Goal: Use online tool/utility: Utilize a website feature to perform a specific function

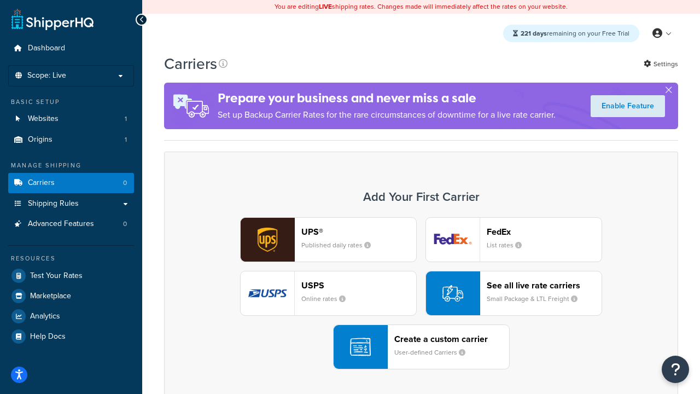
click at [421, 293] on div "UPS® Published daily rates FedEx List rates USPS Online rates See all live rate…" at bounding box center [421, 293] width 491 height 152
click at [544, 231] on header "FedEx" at bounding box center [544, 231] width 115 height 10
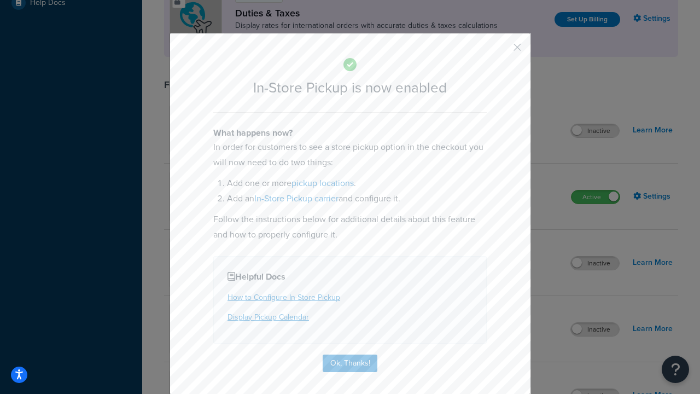
click at [501, 51] on button "button" at bounding box center [501, 51] width 3 height 3
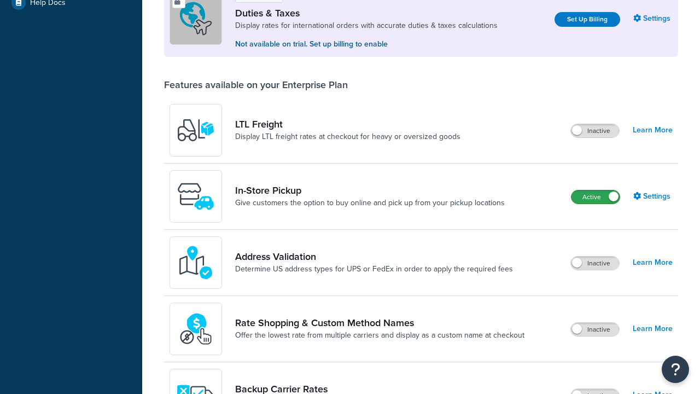
scroll to position [334, 0]
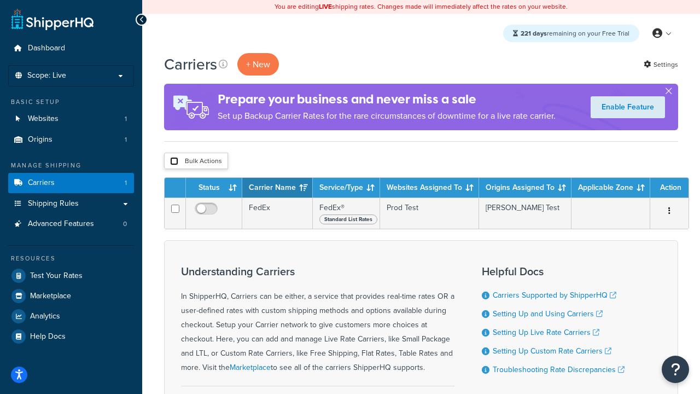
click at [174, 161] on input "checkbox" at bounding box center [174, 161] width 8 height 8
checkbox input "true"
click at [0, 0] on button "Delete" at bounding box center [0, 0] width 0 height 0
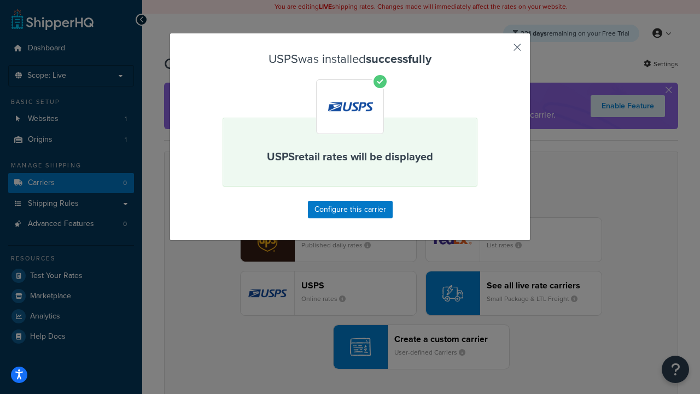
click at [501, 51] on button "button" at bounding box center [501, 51] width 3 height 3
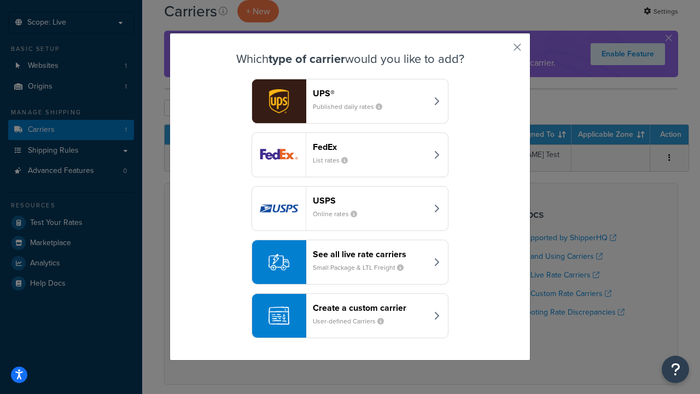
click at [350, 262] on div "See all live rate carriers Small Package & LTL Freight" at bounding box center [370, 262] width 114 height 26
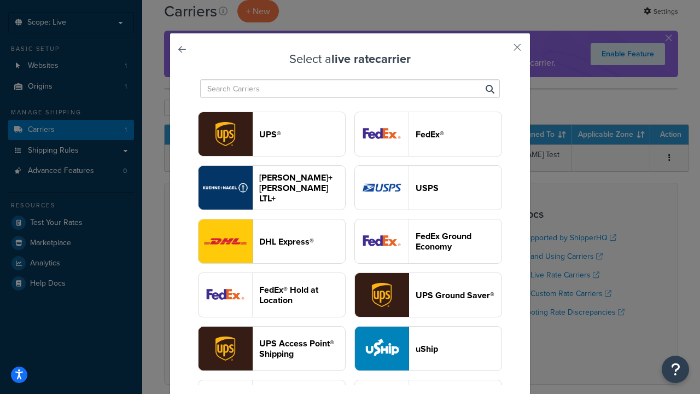
click at [302, 134] on header "UPS®" at bounding box center [302, 134] width 86 height 10
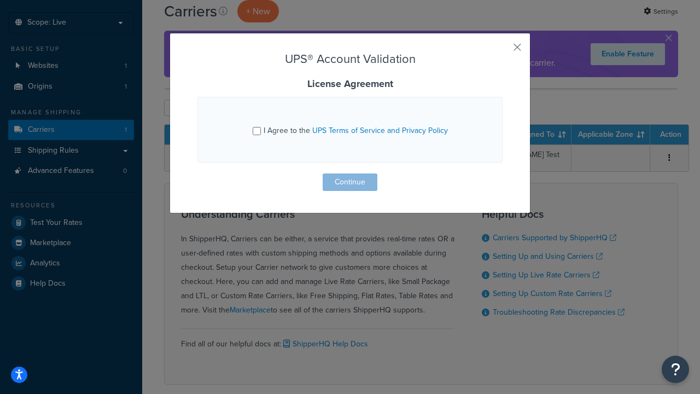
click at [258, 131] on input "I Agree to the UPS Terms of Service and Privacy Policy" at bounding box center [257, 131] width 8 height 8
checkbox input "true"
click at [350, 182] on button "Continue" at bounding box center [350, 181] width 55 height 17
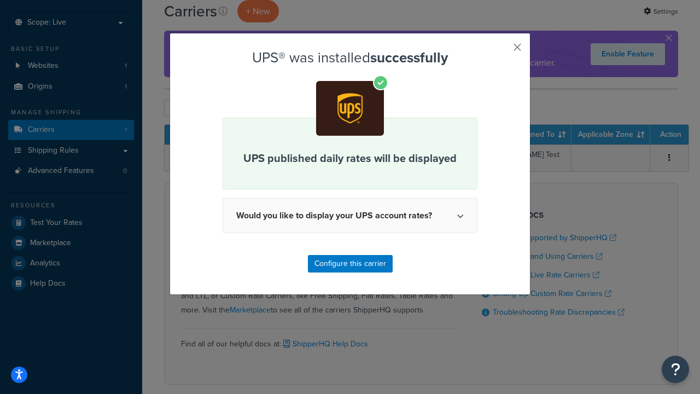
click at [501, 51] on button "button" at bounding box center [501, 51] width 3 height 3
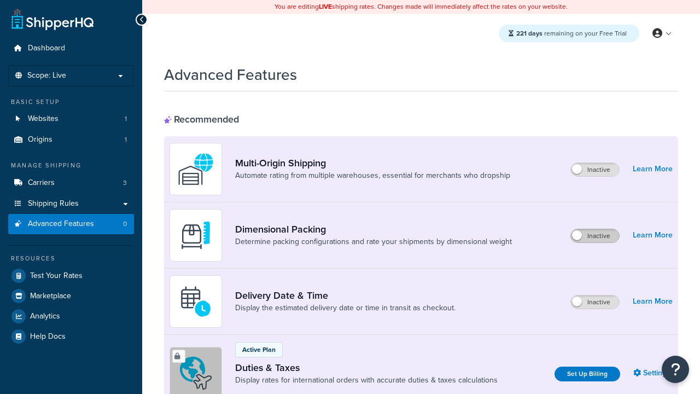
click at [595, 236] on label "Inactive" at bounding box center [595, 235] width 48 height 13
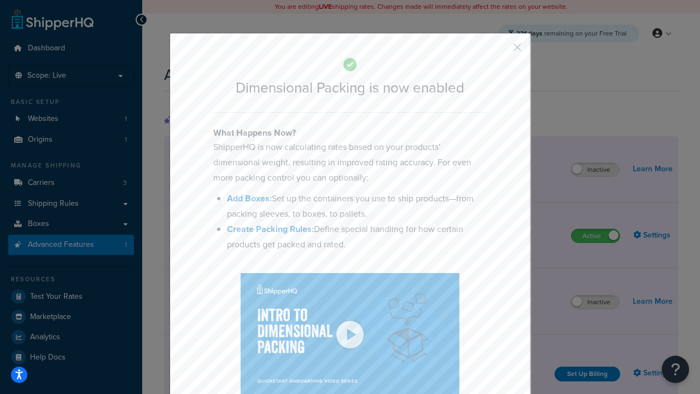
click at [501, 51] on button "button" at bounding box center [501, 51] width 3 height 3
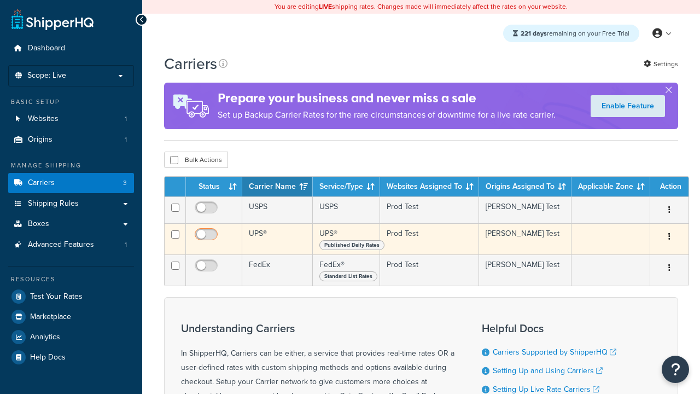
click at [207, 211] on input "checkbox" at bounding box center [207, 210] width 30 height 14
checkbox input "true"
click at [207, 237] on input "checkbox" at bounding box center [207, 237] width 30 height 14
checkbox input "true"
click at [207, 270] on input "checkbox" at bounding box center [207, 268] width 30 height 14
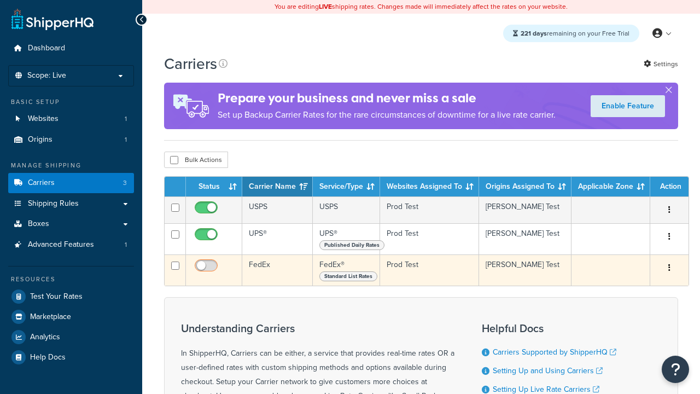
checkbox input "true"
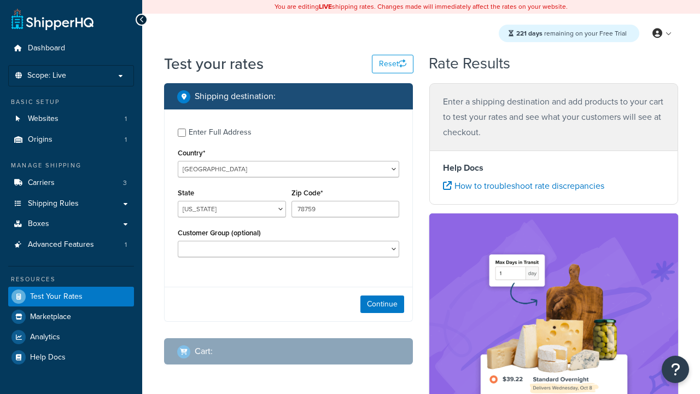
select select "[GEOGRAPHIC_DATA]"
click at [382, 305] on button "Continue" at bounding box center [382, 303] width 44 height 17
type input "78628"
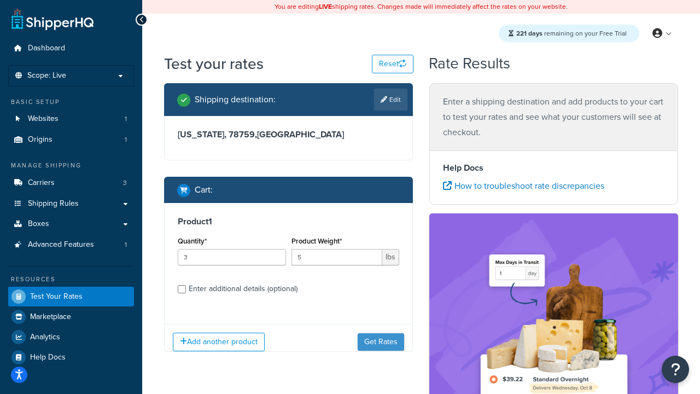
type input "5"
click at [381, 341] on button "Get Rates" at bounding box center [381, 341] width 46 height 17
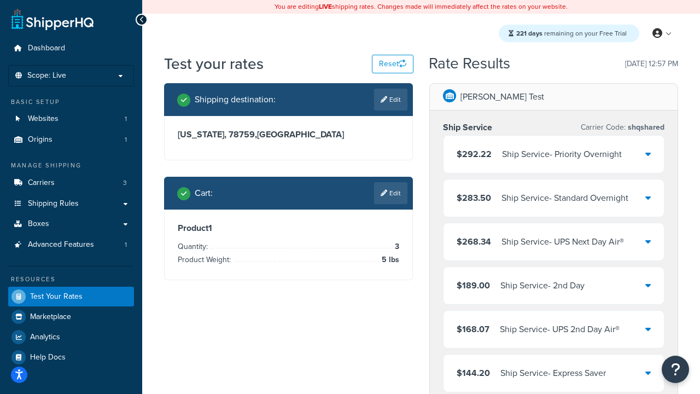
click at [553, 154] on div "Ship Service - Priority Overnight" at bounding box center [562, 154] width 120 height 15
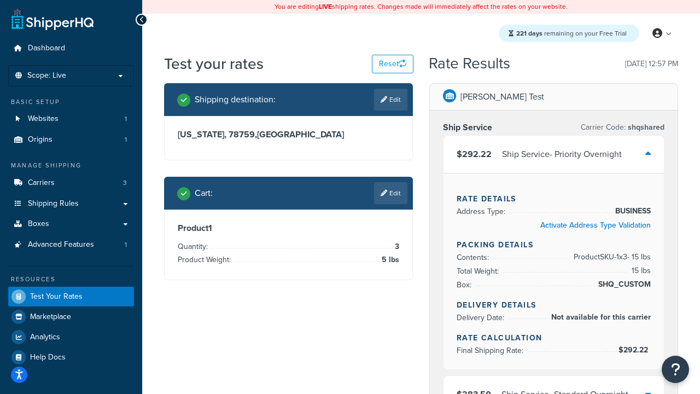
click at [553, 387] on div "Ship Service - Standard Overnight" at bounding box center [564, 394] width 127 height 15
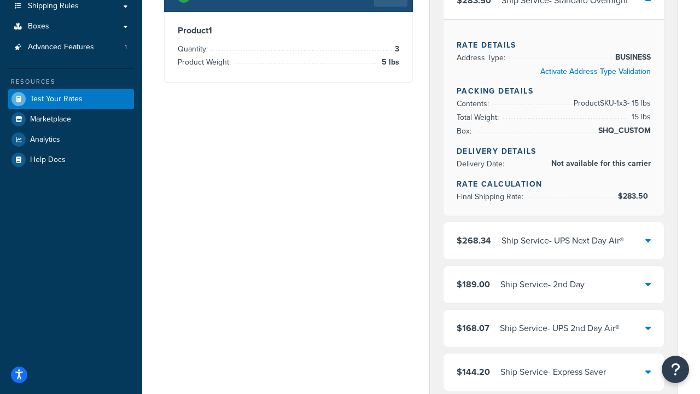
click at [553, 241] on div "Ship Service - UPS Next Day Air®" at bounding box center [562, 240] width 122 height 15
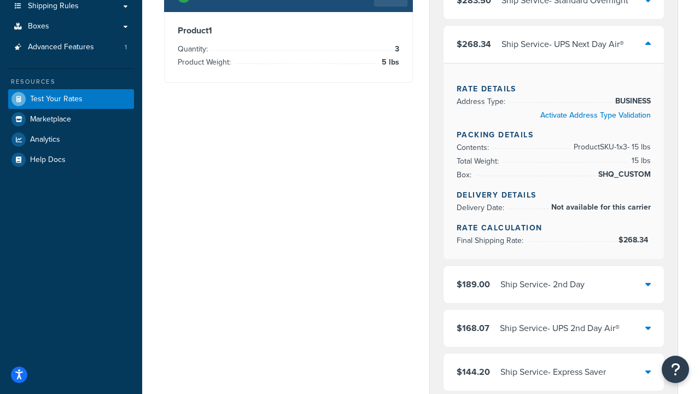
click at [553, 277] on div "Ship Service - 2nd Day" at bounding box center [542, 284] width 84 height 15
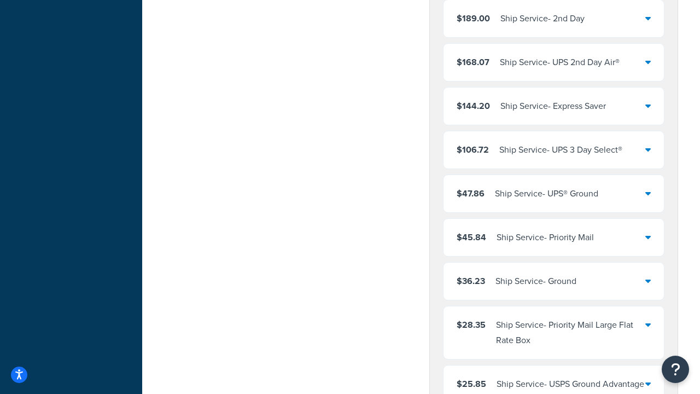
click at [553, 70] on div "Ship Service - UPS 2nd Day Air®" at bounding box center [560, 62] width 120 height 15
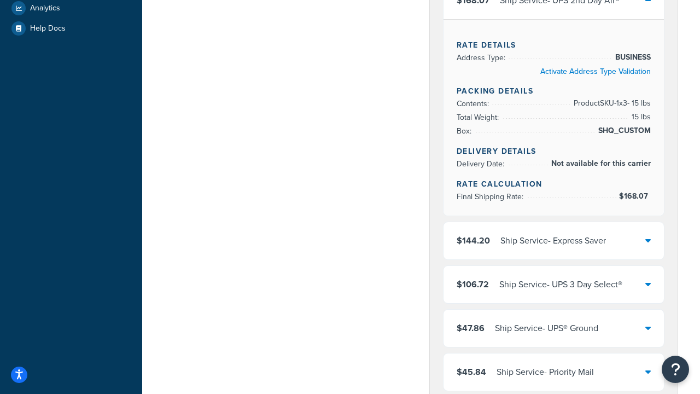
click at [553, 241] on div "Ship Service - Express Saver" at bounding box center [553, 240] width 106 height 15
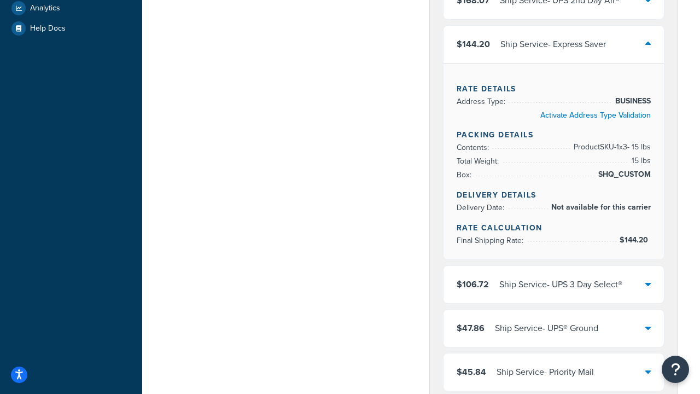
click at [553, 277] on div "Ship Service - UPS 3 Day Select®" at bounding box center [560, 284] width 123 height 15
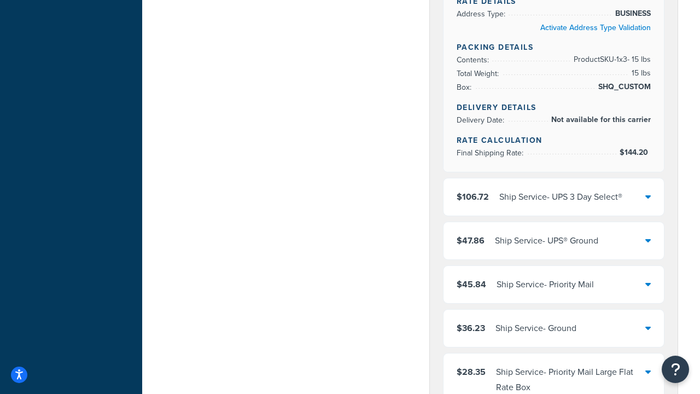
click at [553, 248] on div "Ship Service - UPS® Ground" at bounding box center [546, 240] width 103 height 15
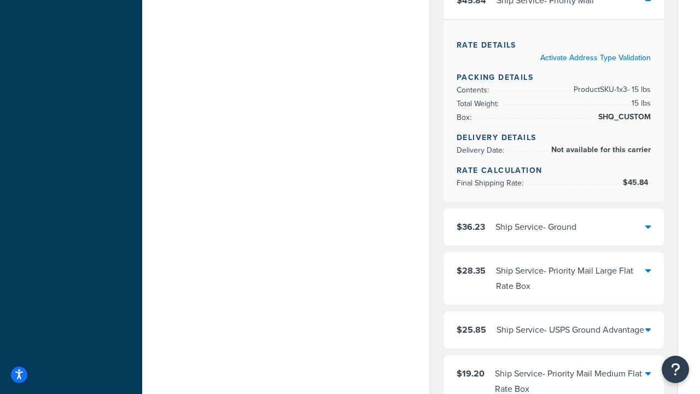
click at [553, 235] on div "Ship Service - Ground" at bounding box center [535, 226] width 81 height 15
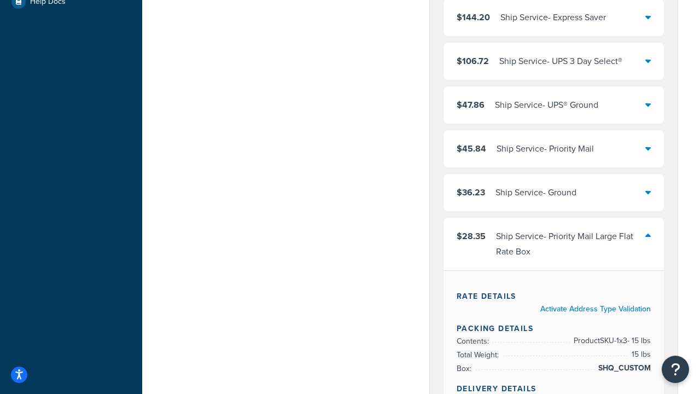
scroll to position [428, 0]
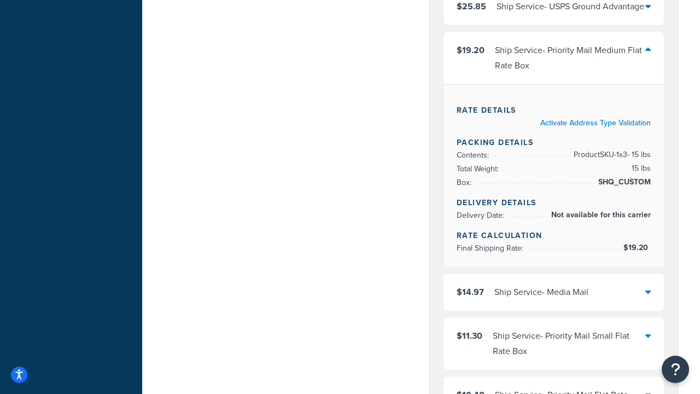
click at [553, 300] on div "Ship Service - Media Mail" at bounding box center [541, 291] width 94 height 15
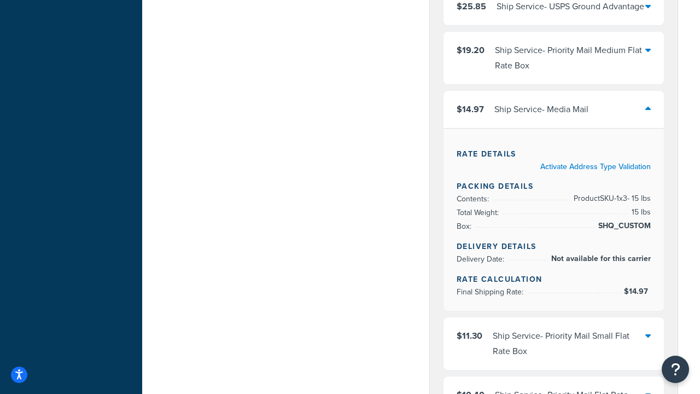
click at [553, 359] on div "Ship Service - Priority Mail Small Flat Rate Box" at bounding box center [569, 343] width 153 height 31
